Goal: Transaction & Acquisition: Purchase product/service

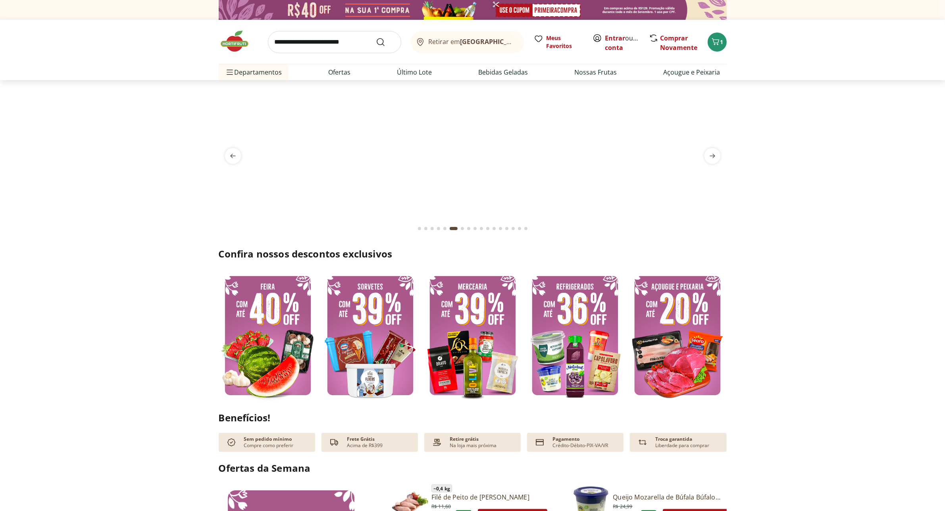
click at [497, 332] on img at bounding box center [473, 335] width 98 height 131
select select "**********"
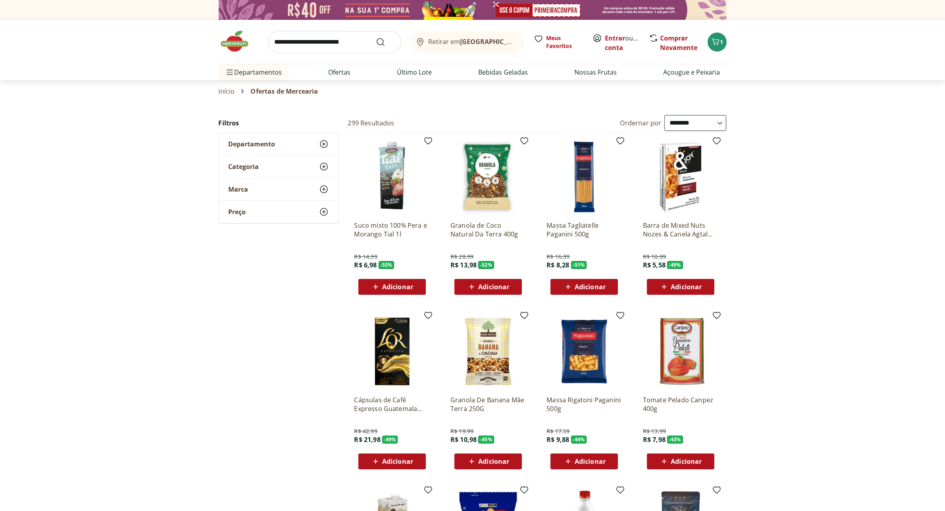
click at [241, 38] on img at bounding box center [239, 41] width 40 height 24
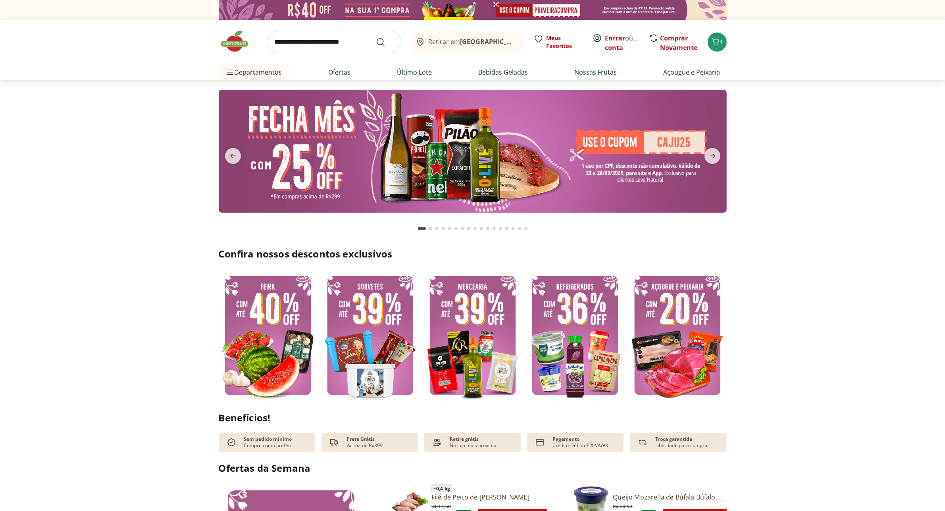
click at [672, 145] on img at bounding box center [473, 151] width 508 height 123
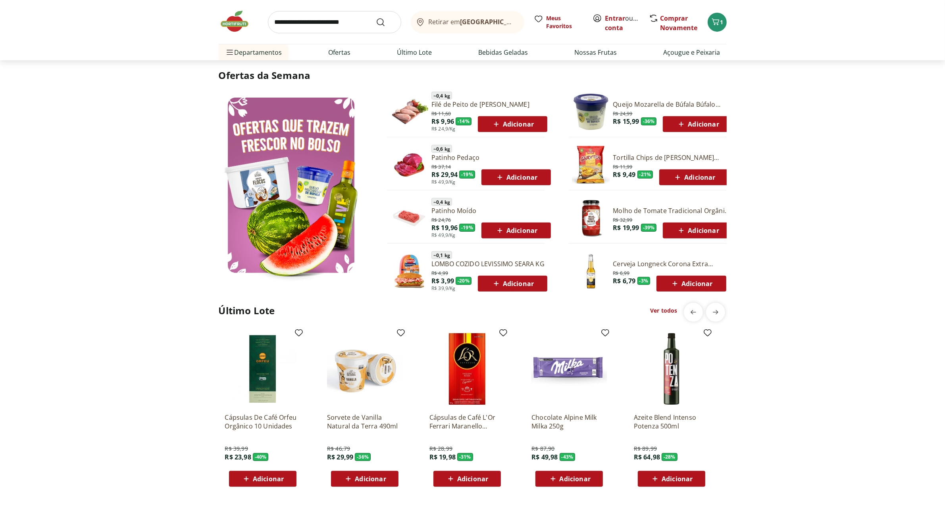
scroll to position [397, 0]
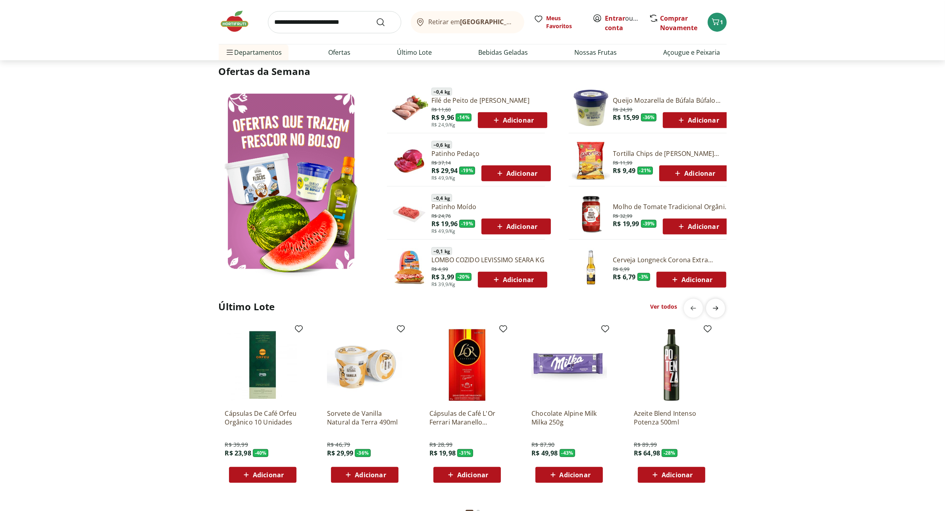
click at [715, 311] on icon "next" at bounding box center [716, 309] width 10 height 10
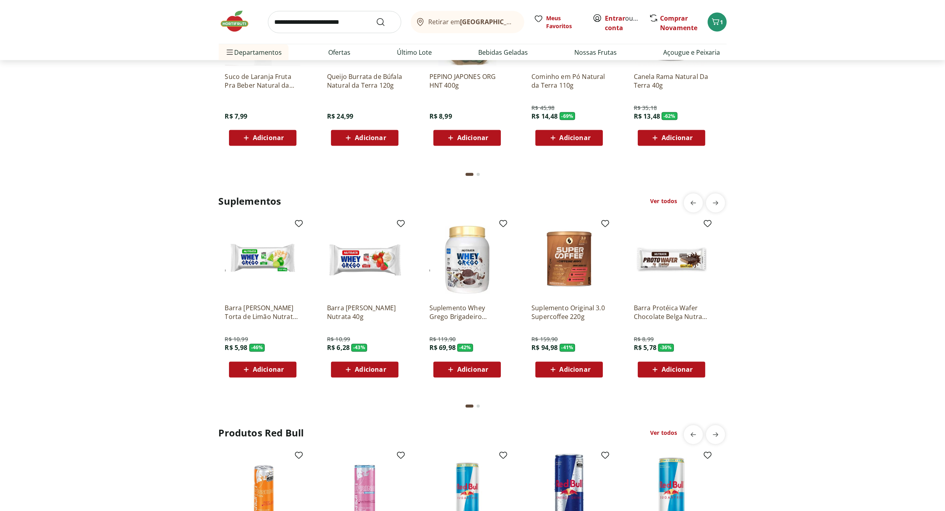
scroll to position [1787, 0]
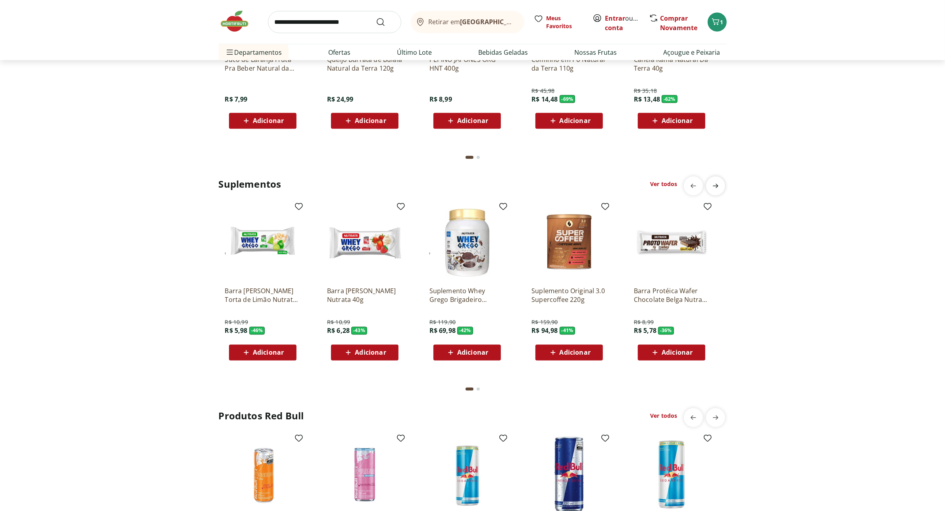
click at [713, 185] on icon "next" at bounding box center [716, 186] width 10 height 10
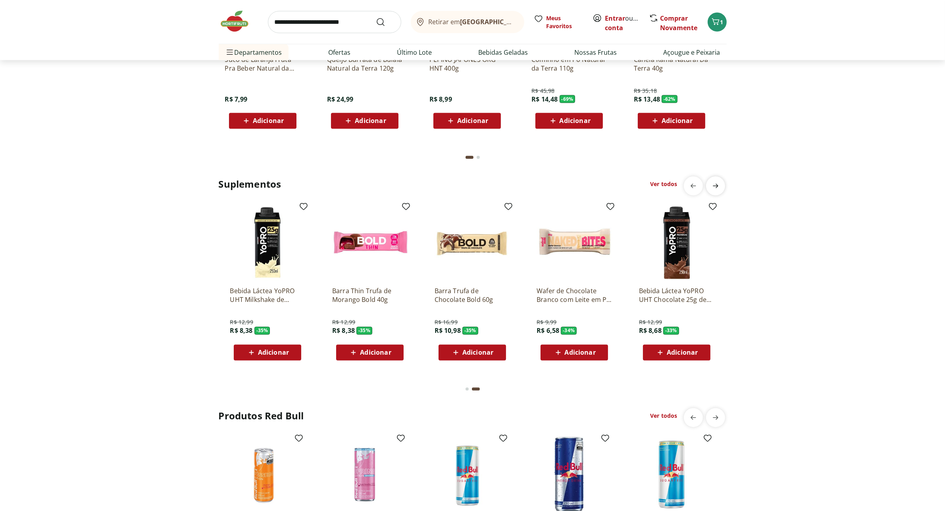
scroll to position [0, 511]
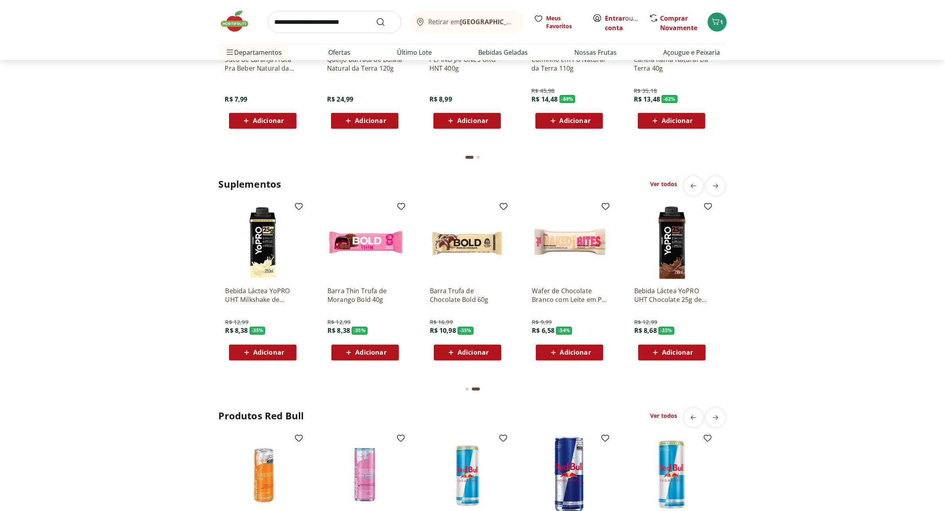
click at [672, 271] on img at bounding box center [672, 242] width 75 height 75
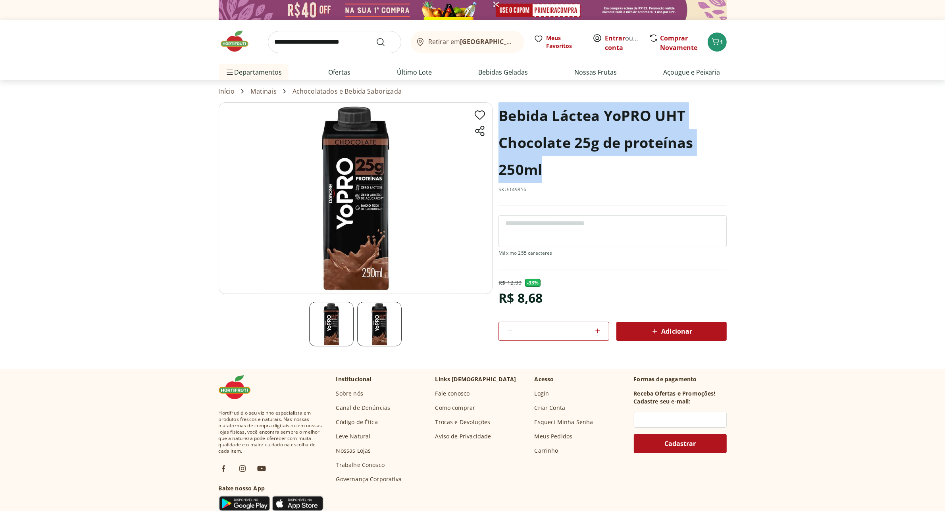
drag, startPoint x: 502, startPoint y: 117, endPoint x: 584, endPoint y: 173, distance: 99.2
click at [582, 171] on h1 "Bebida Láctea YoPRO UHT Chocolate 25g de proteínas 250ml" at bounding box center [613, 142] width 228 height 81
copy h1 "Bebida Láctea YoPRO UHT Chocolate 25g de proteínas 250ml"
drag, startPoint x: 584, startPoint y: 173, endPoint x: 583, endPoint y: 162, distance: 10.8
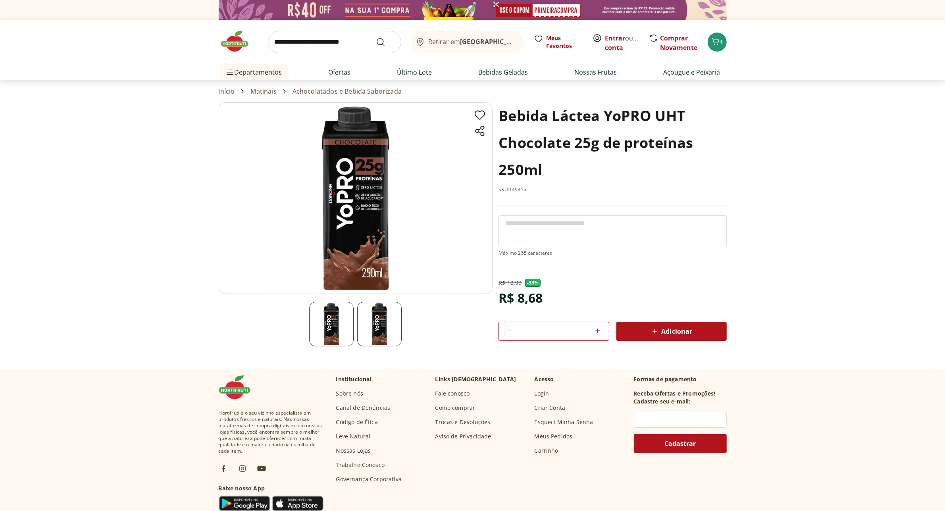
click at [231, 41] on img at bounding box center [239, 41] width 40 height 24
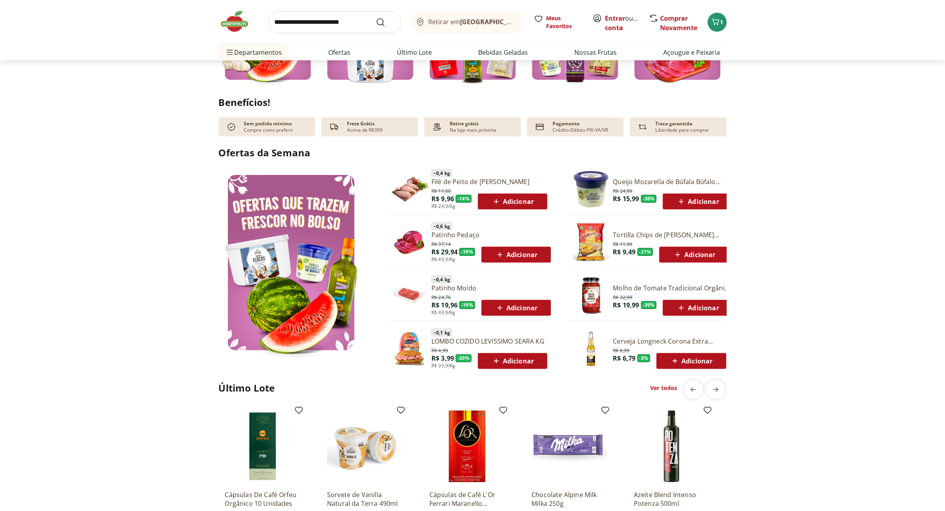
scroll to position [298, 0]
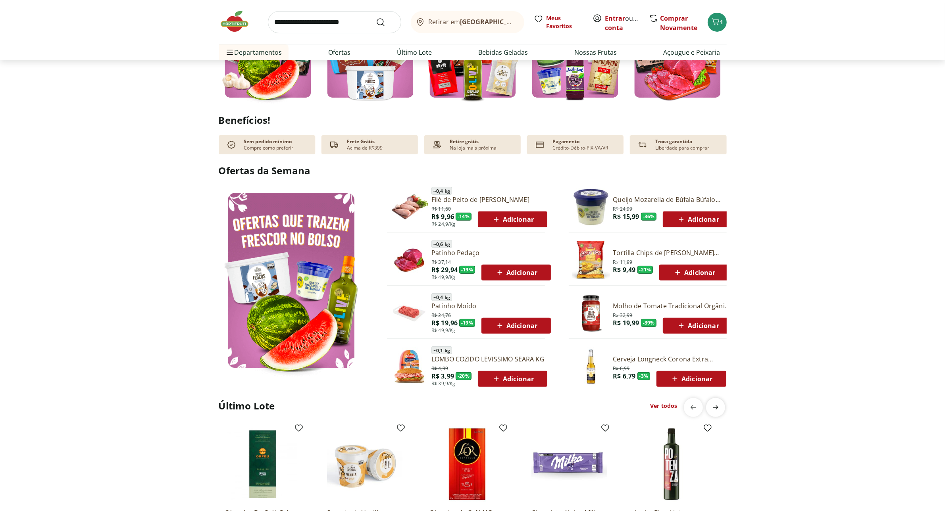
click at [715, 405] on icon "next" at bounding box center [716, 408] width 10 height 10
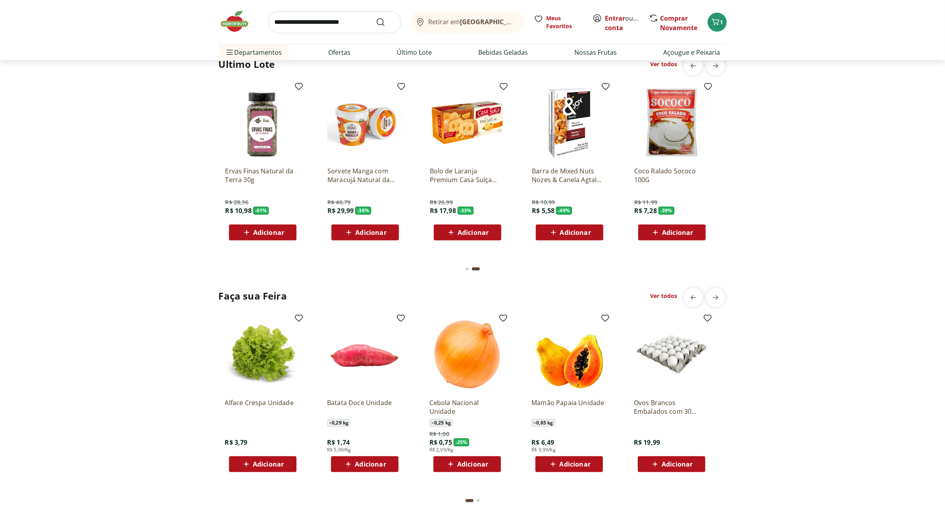
scroll to position [645, 0]
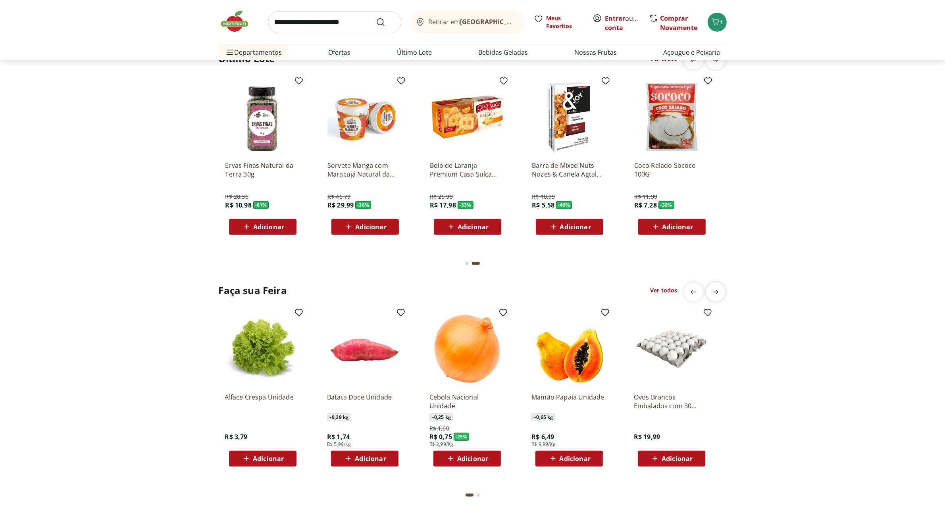
click at [722, 294] on span "next" at bounding box center [716, 292] width 16 height 16
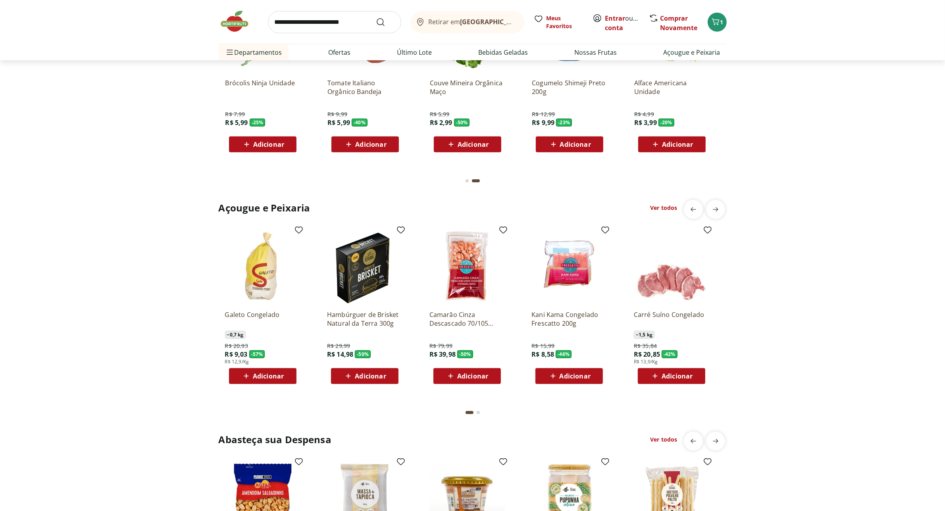
scroll to position [993, 0]
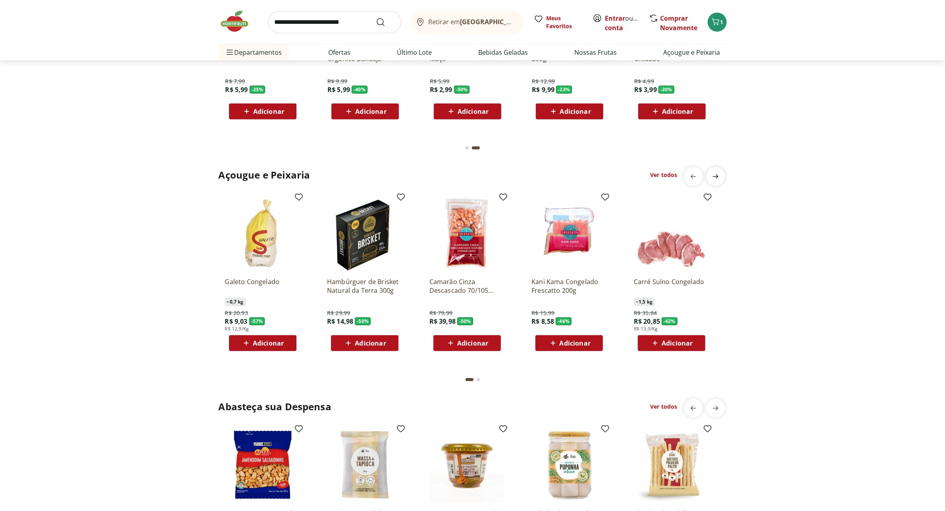
click at [722, 174] on span "next" at bounding box center [716, 177] width 16 height 16
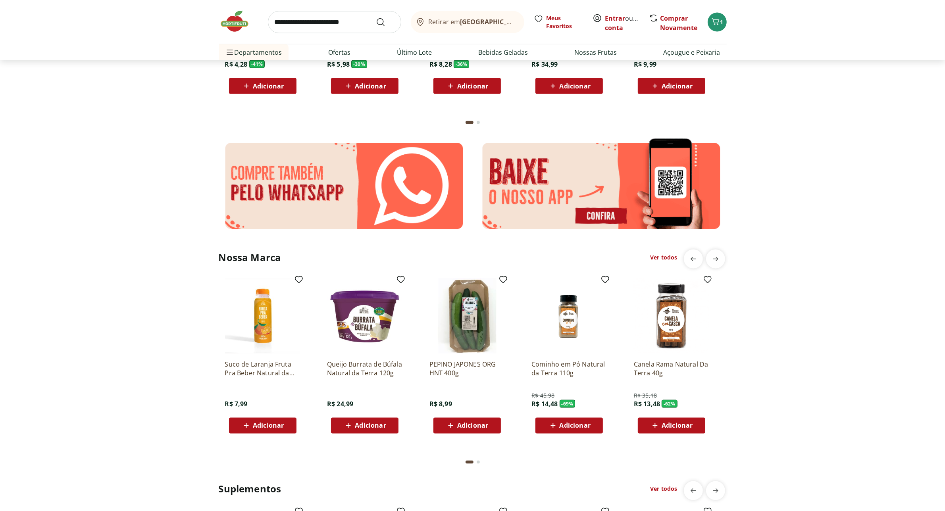
scroll to position [1539, 0]
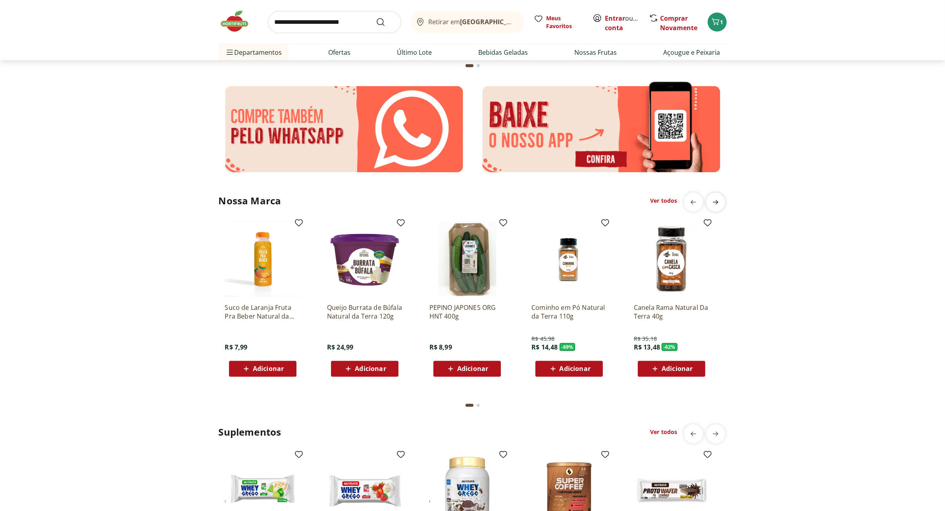
click at [723, 203] on span "next" at bounding box center [716, 203] width 16 height 16
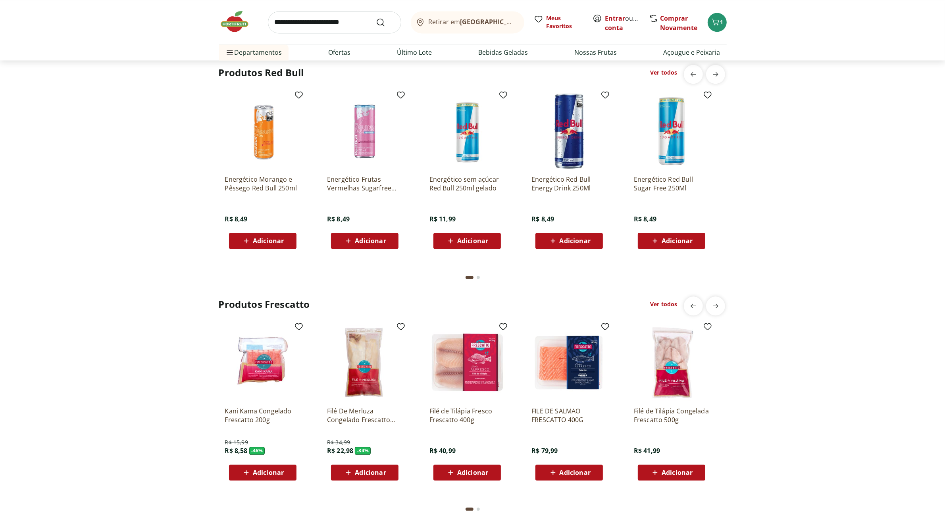
scroll to position [2184, 0]
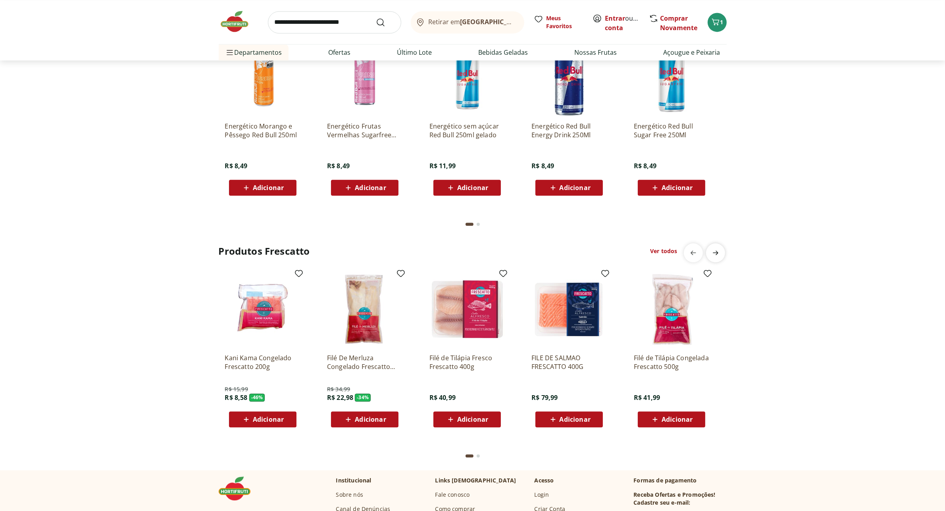
click at [715, 251] on icon "next" at bounding box center [716, 253] width 10 height 10
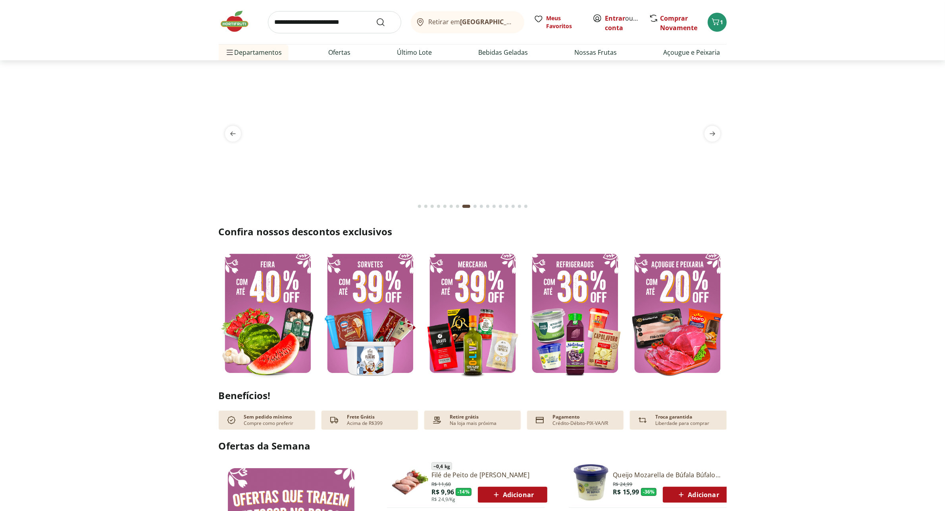
scroll to position [0, 0]
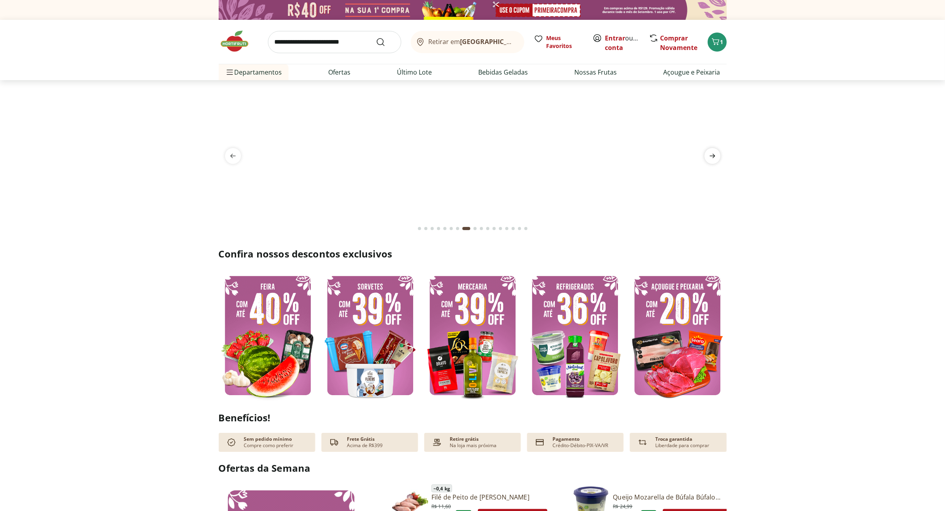
click at [713, 156] on icon "next" at bounding box center [713, 156] width 6 height 4
click at [237, 156] on span "previous" at bounding box center [233, 156] width 16 height 16
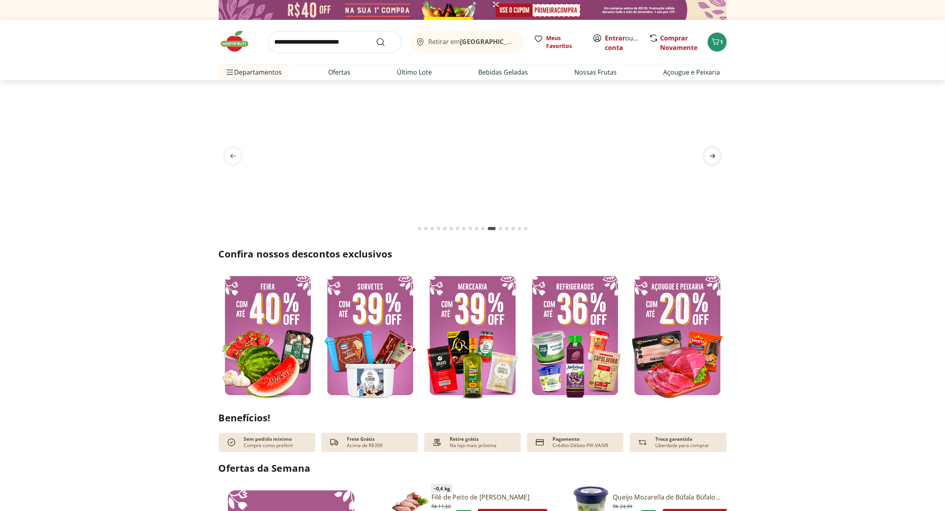
click at [712, 154] on icon "next" at bounding box center [713, 156] width 10 height 10
click at [717, 148] on section at bounding box center [473, 164] width 508 height 149
click at [715, 155] on icon "next" at bounding box center [713, 156] width 10 height 10
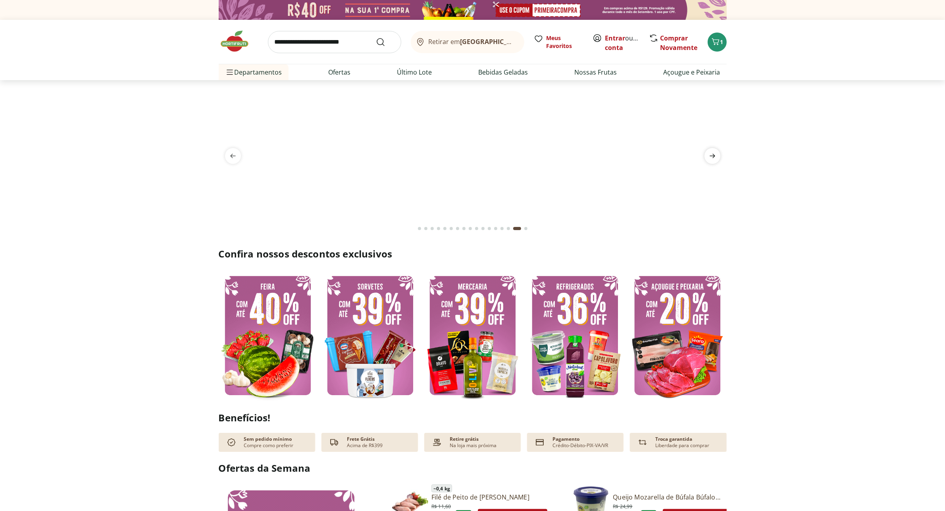
click at [710, 160] on icon "next" at bounding box center [713, 156] width 10 height 10
click at [332, 44] on input "search" at bounding box center [334, 42] width 133 height 22
type input "**********"
click at [376, 37] on button "Submit Search" at bounding box center [385, 42] width 19 height 10
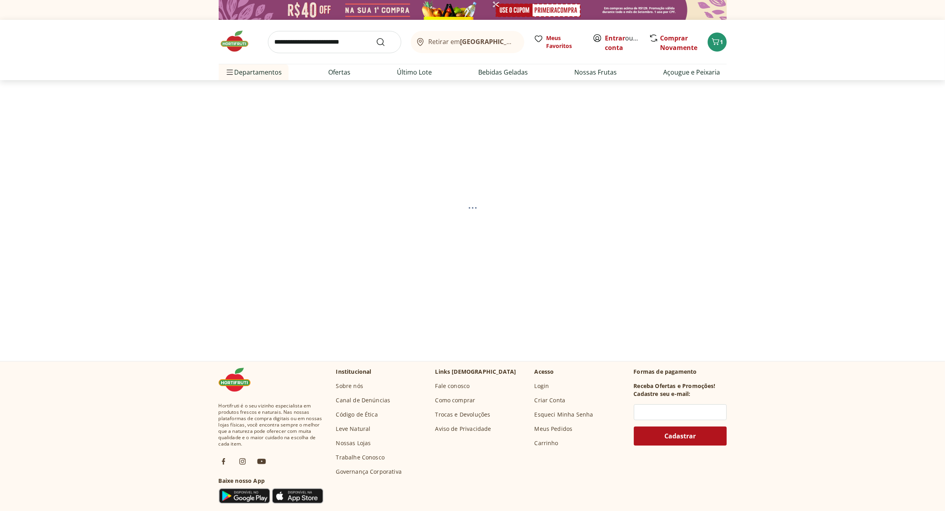
select select "**********"
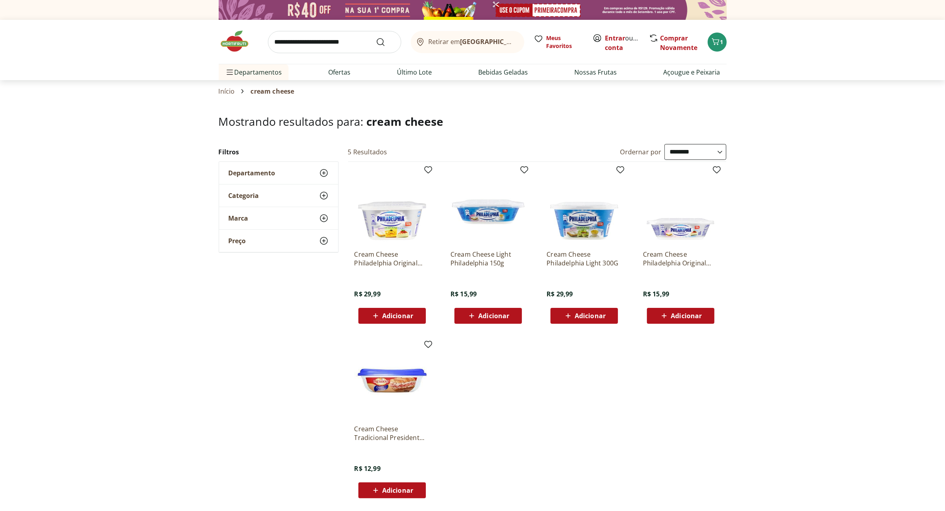
click at [686, 232] on img at bounding box center [680, 205] width 75 height 75
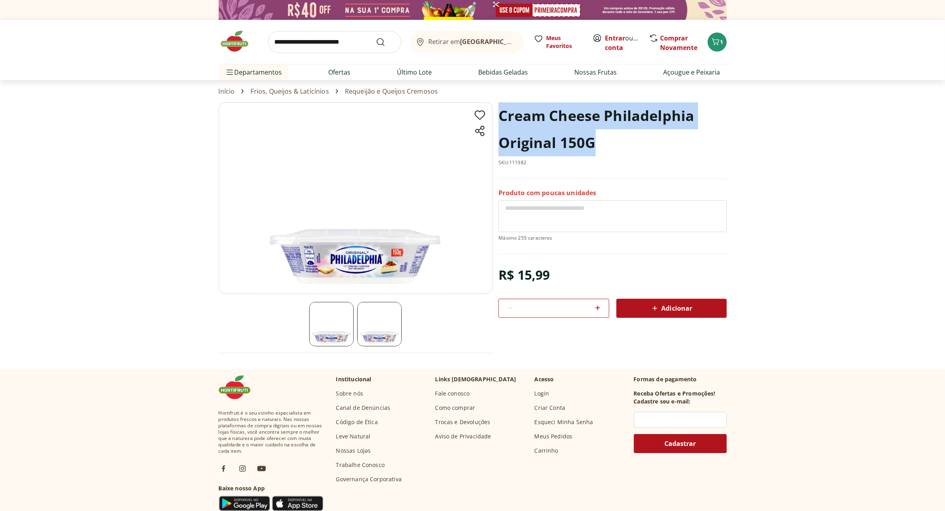
drag, startPoint x: 500, startPoint y: 113, endPoint x: 594, endPoint y: 149, distance: 100.3
click at [595, 148] on h1 "Cream Cheese Philadelphia Original 150G" at bounding box center [613, 129] width 228 height 54
copy h1 "Cream Cheese Philadelphia Original 150G"
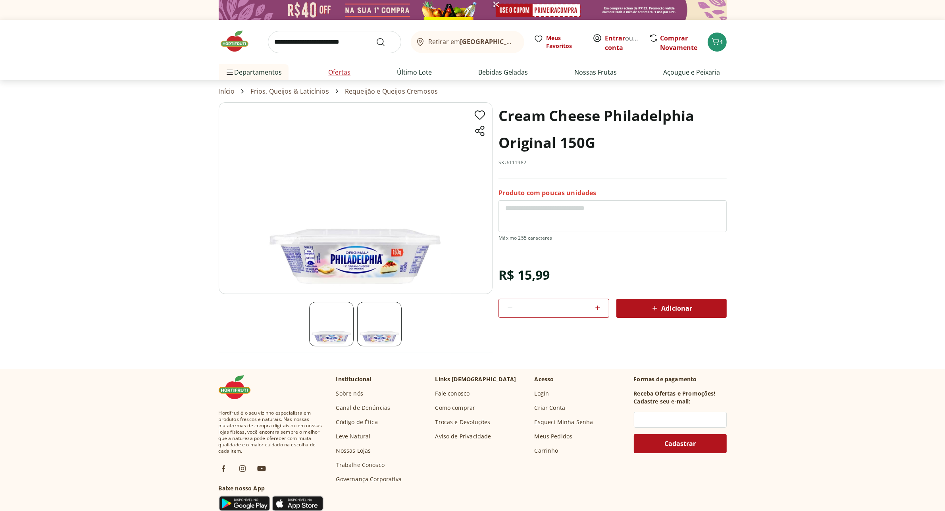
click at [334, 76] on link "Ofertas" at bounding box center [340, 73] width 22 height 10
select select "**********"
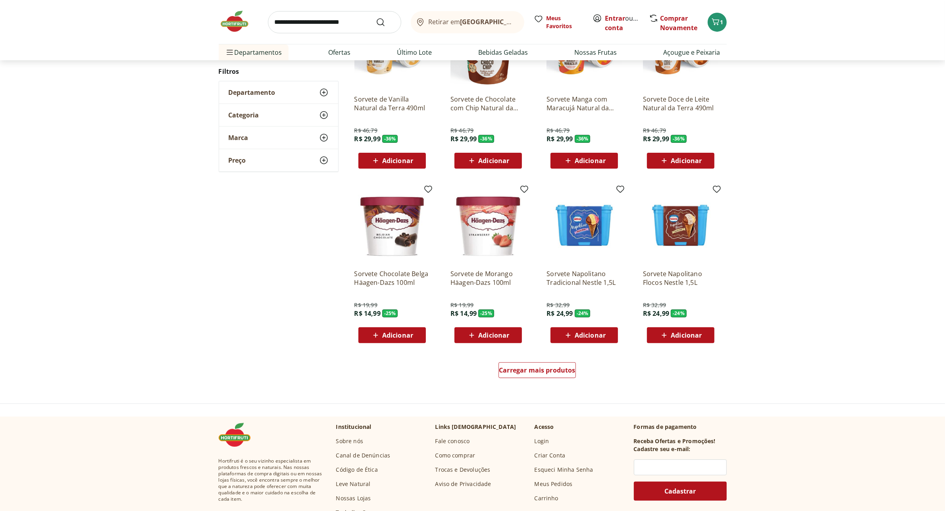
scroll to position [214, 0]
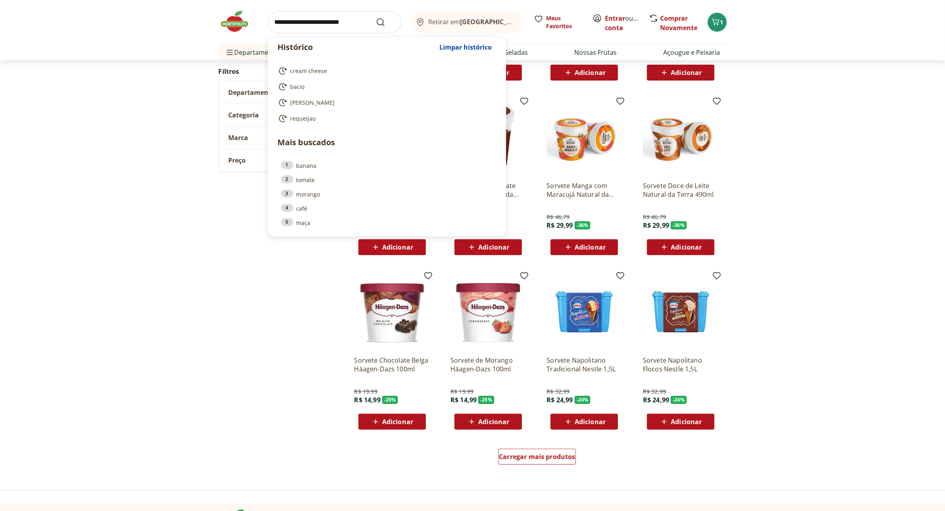
click at [350, 26] on input "search" at bounding box center [334, 22] width 133 height 22
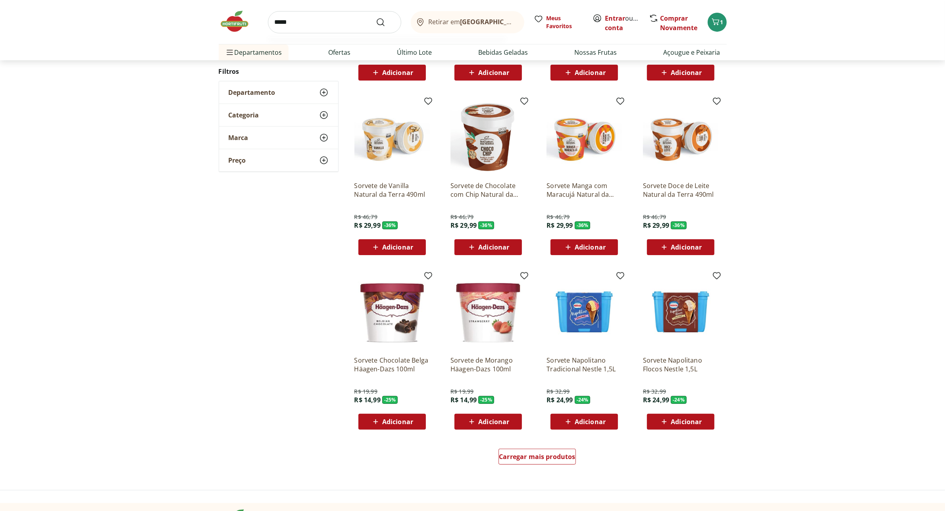
type input "*****"
click at [376, 17] on button "Submit Search" at bounding box center [385, 22] width 19 height 10
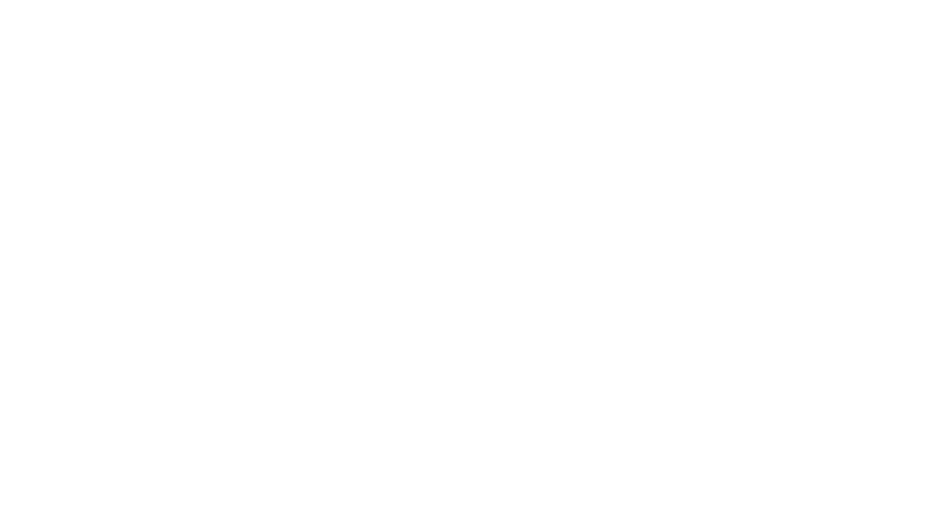
select select "**********"
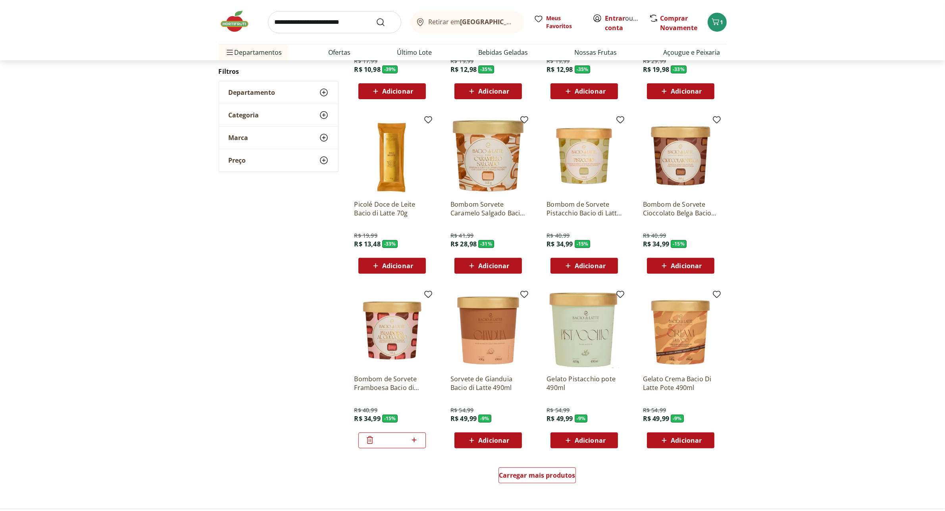
scroll to position [248, 0]
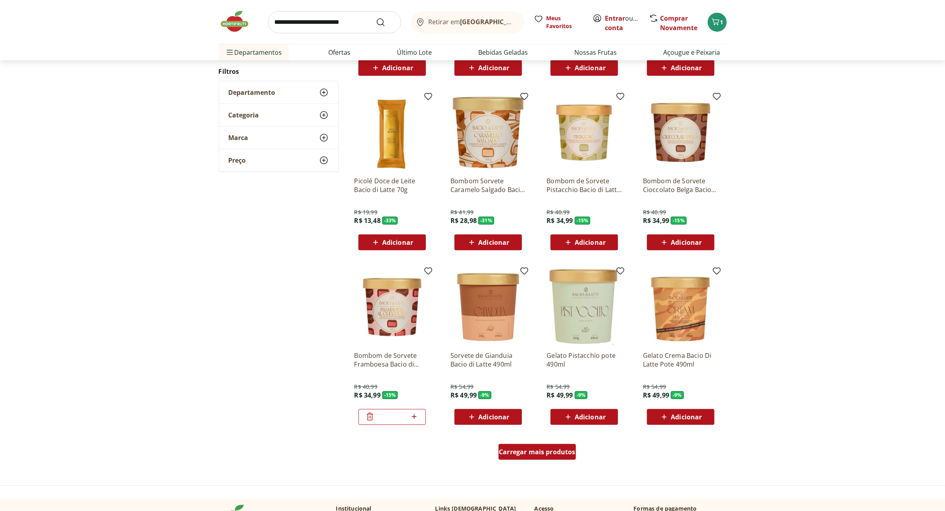
click at [565, 449] on span "Carregar mais produtos" at bounding box center [537, 452] width 77 height 6
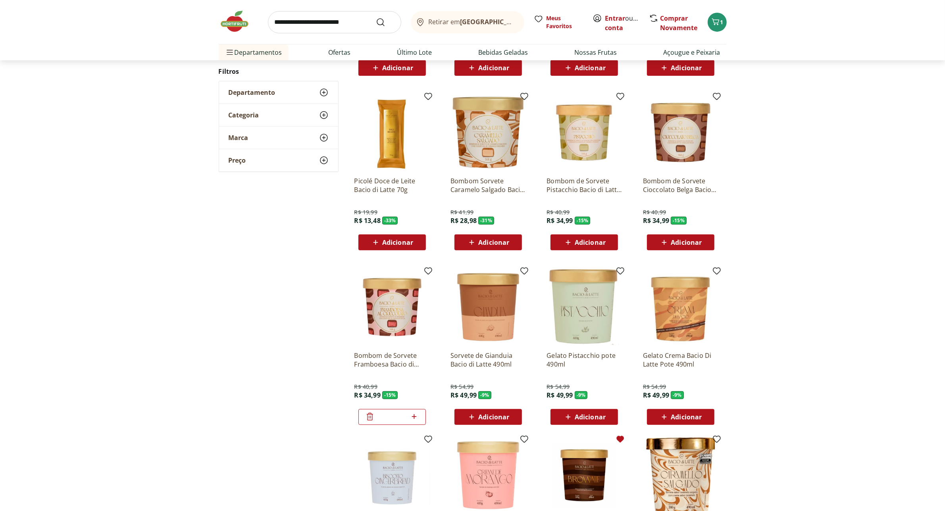
scroll to position [397, 0]
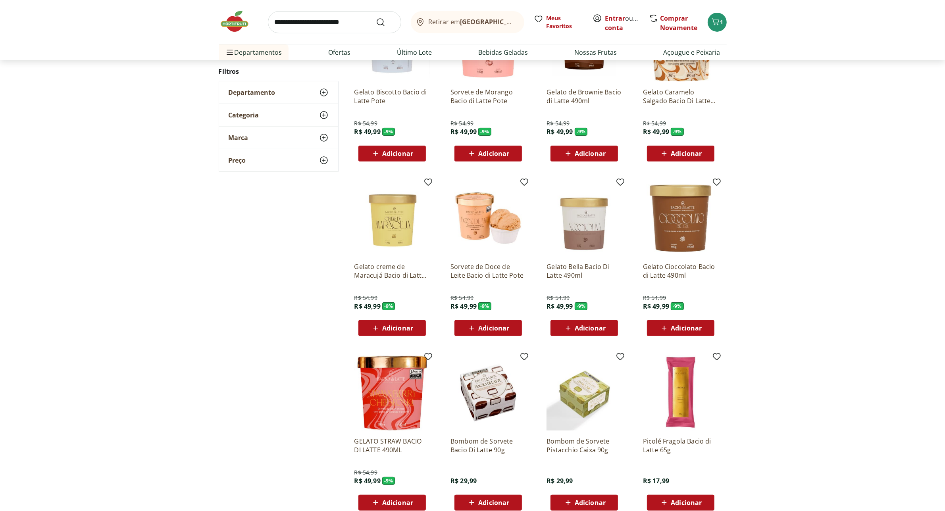
scroll to position [268, 0]
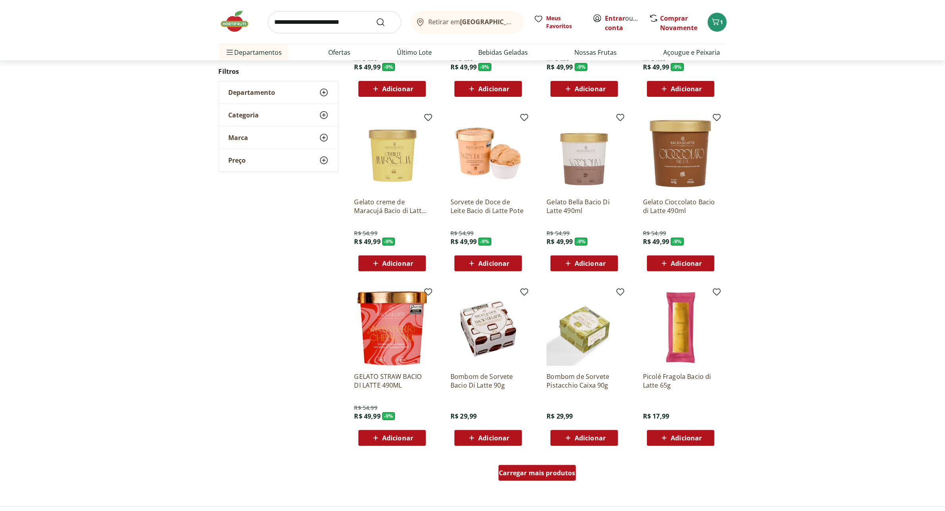
click at [557, 476] on span "Carregar mais produtos" at bounding box center [537, 473] width 77 height 6
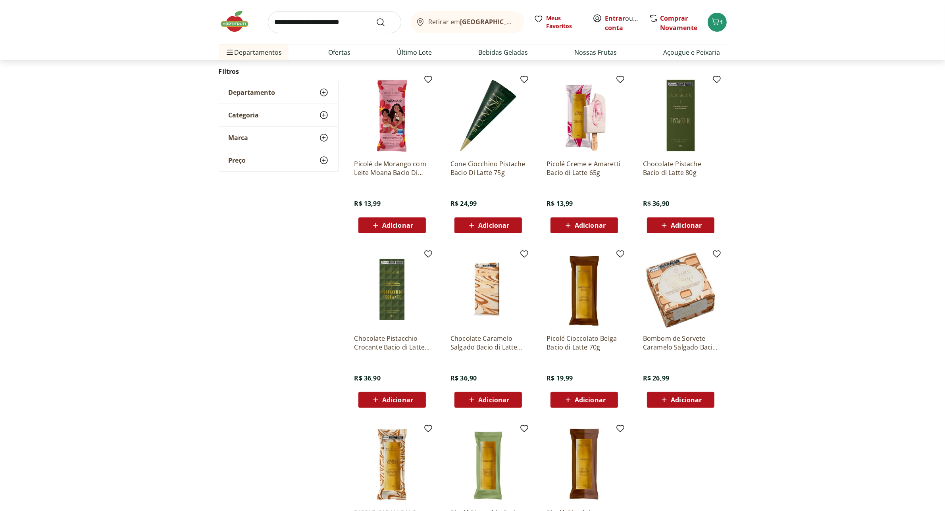
scroll to position [148, 0]
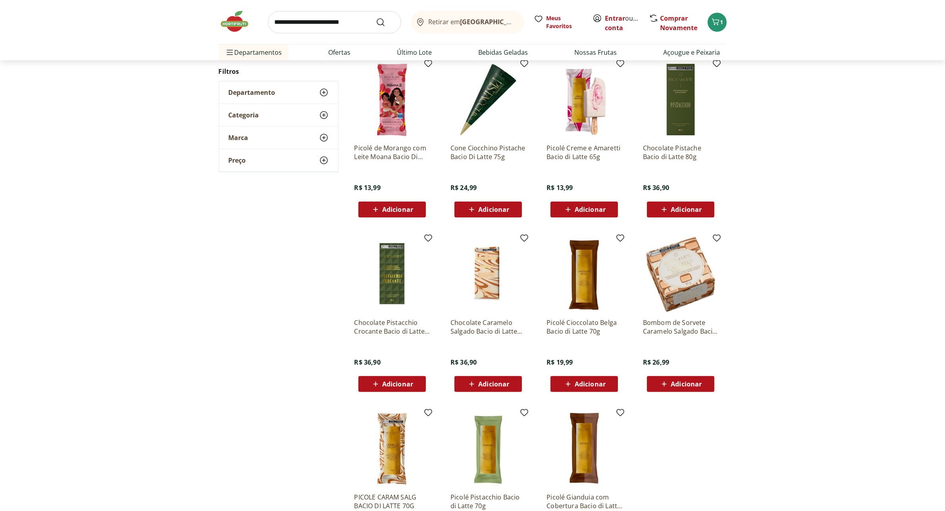
click at [490, 273] on img at bounding box center [488, 274] width 75 height 75
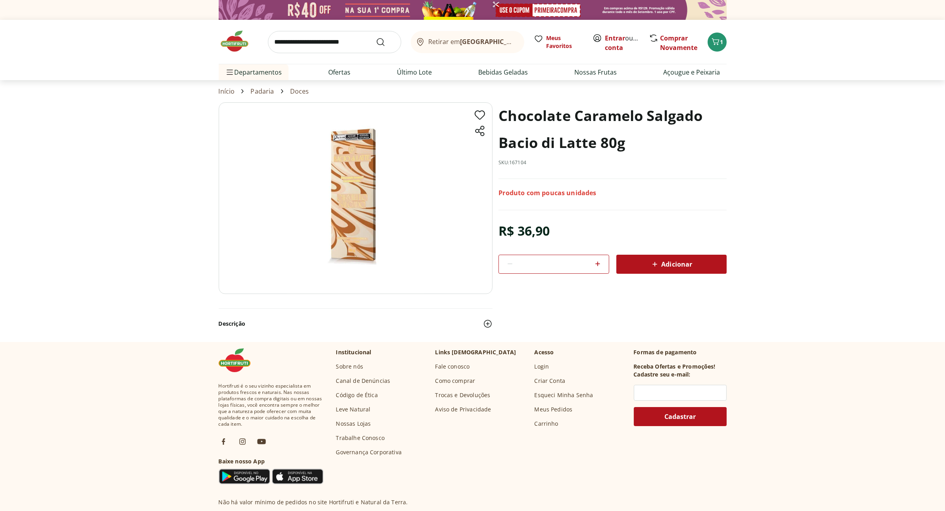
click at [365, 234] on img at bounding box center [356, 198] width 274 height 192
click at [348, 204] on img at bounding box center [356, 198] width 274 height 192
